Goal: Check status: Check status

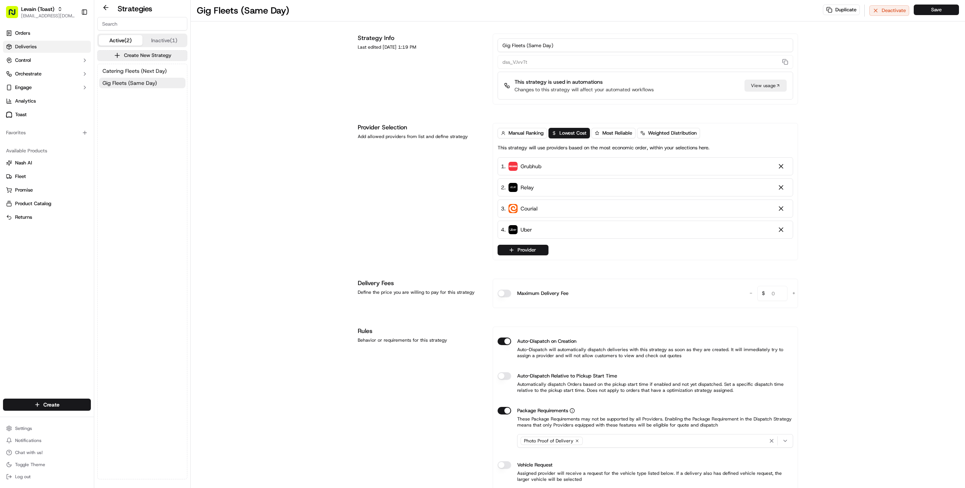
click at [41, 43] on link "Deliveries" at bounding box center [47, 47] width 88 height 12
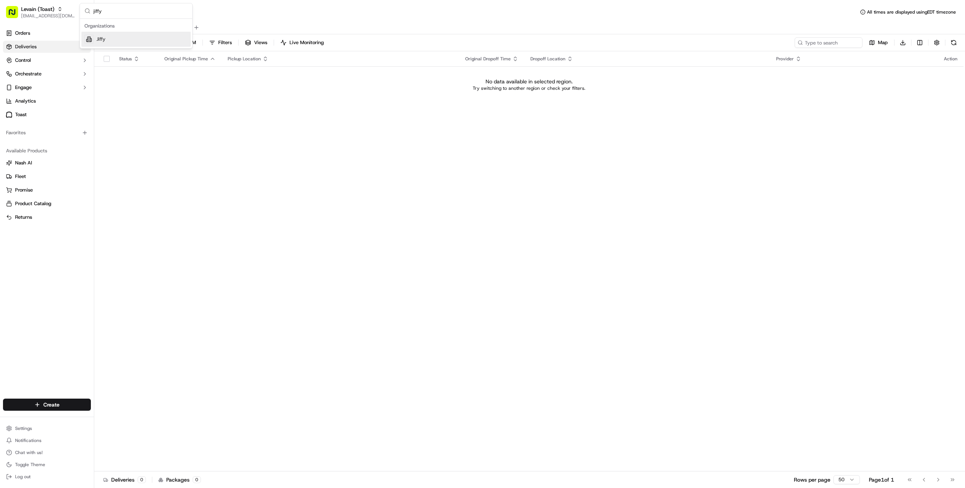
type input "jiffy"
click at [100, 45] on div "Jiffy" at bounding box center [135, 39] width 109 height 15
click at [119, 79] on div "No data available in selected region. Try switching to another region or check …" at bounding box center [528, 85] width 863 height 14
